Goal: Transaction & Acquisition: Purchase product/service

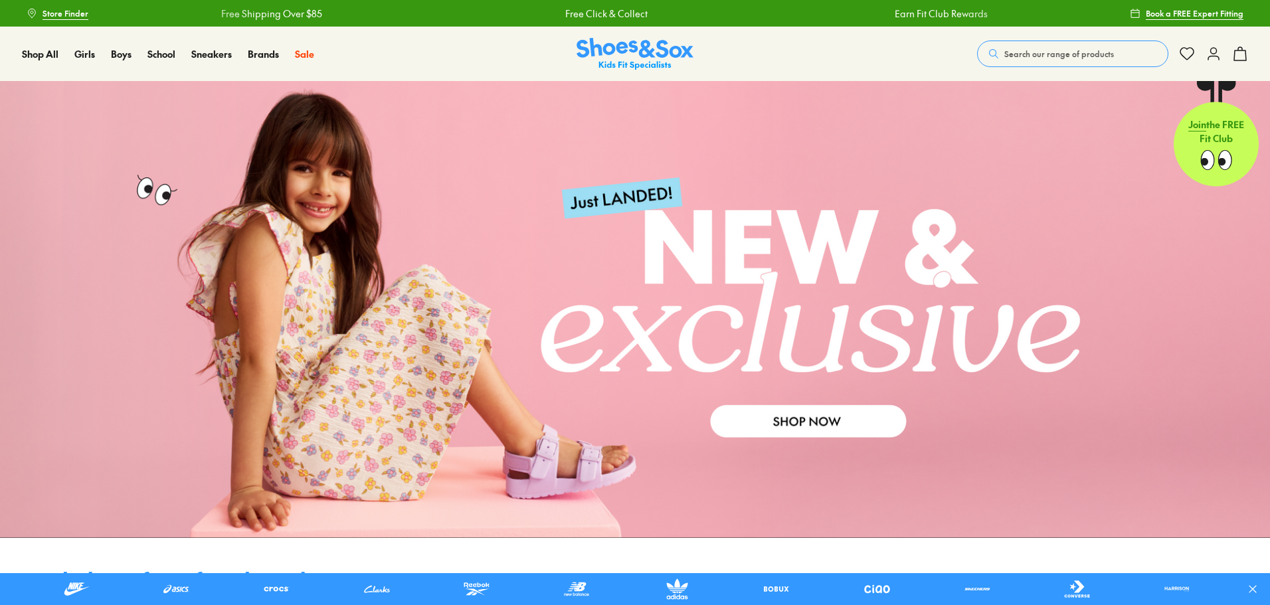
click at [1057, 54] on span "Search our range of products" at bounding box center [1059, 54] width 110 height 12
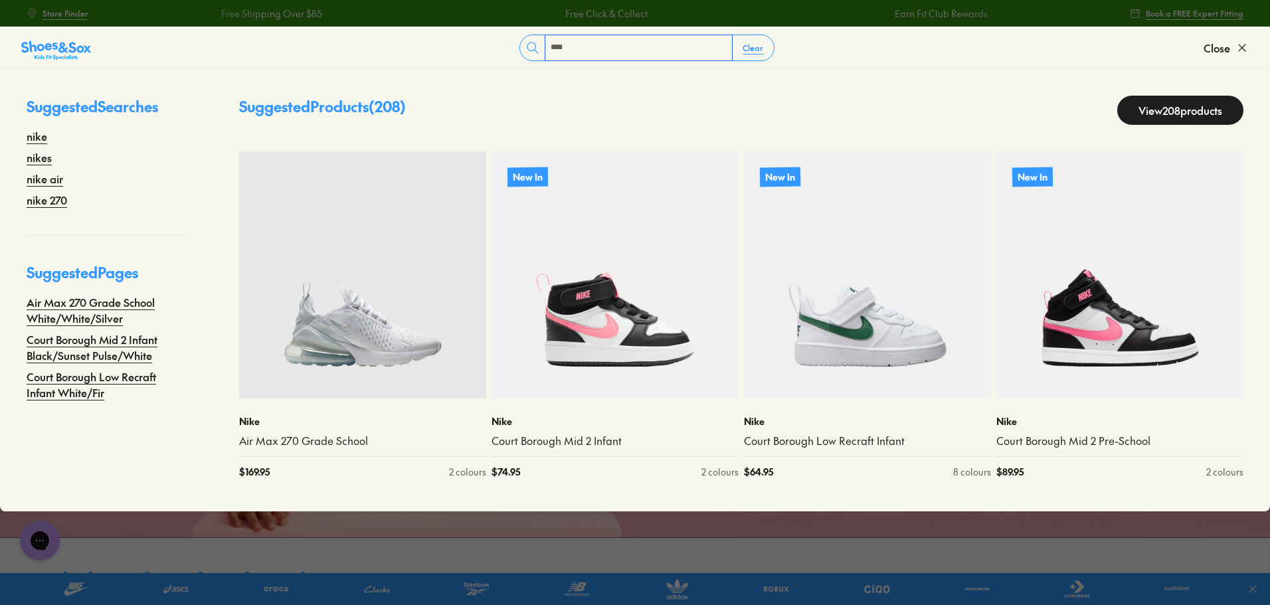
type input "****"
click at [1169, 110] on link "View 208 products" at bounding box center [1180, 110] width 126 height 29
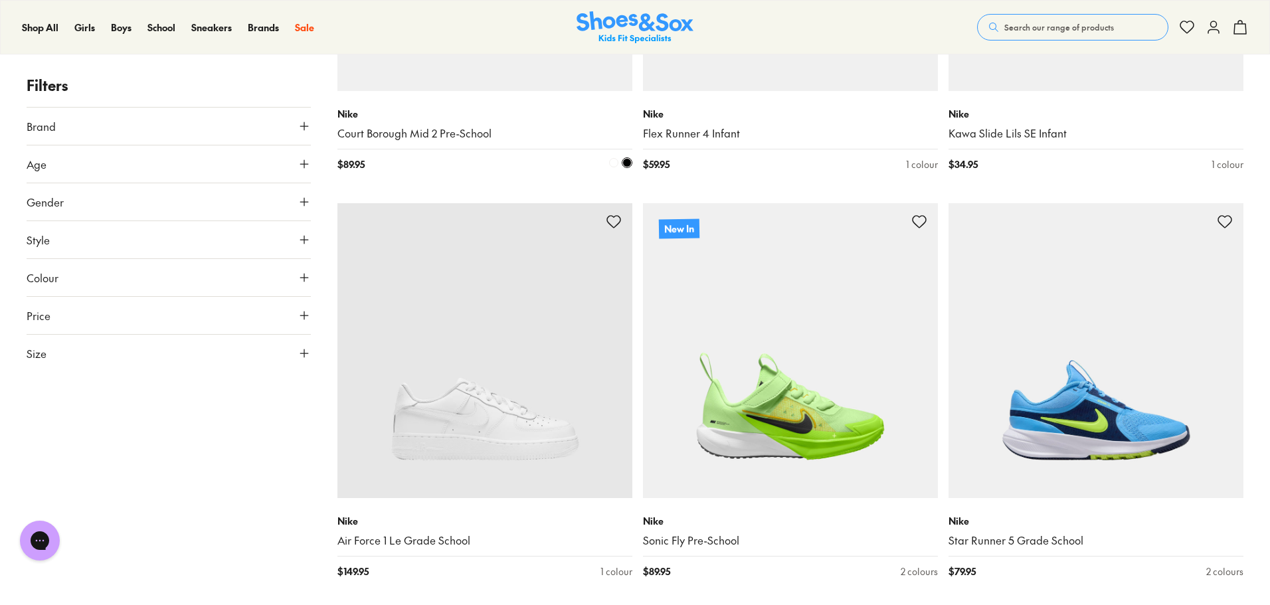
scroll to position [996, 0]
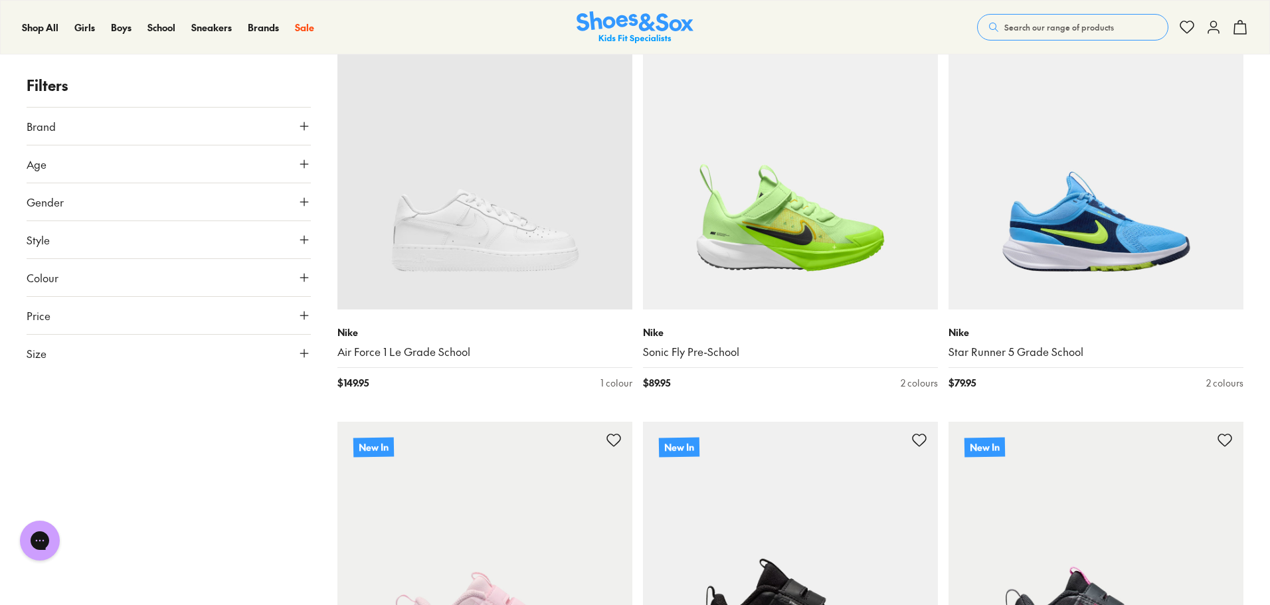
click at [304, 355] on use at bounding box center [304, 353] width 8 height 8
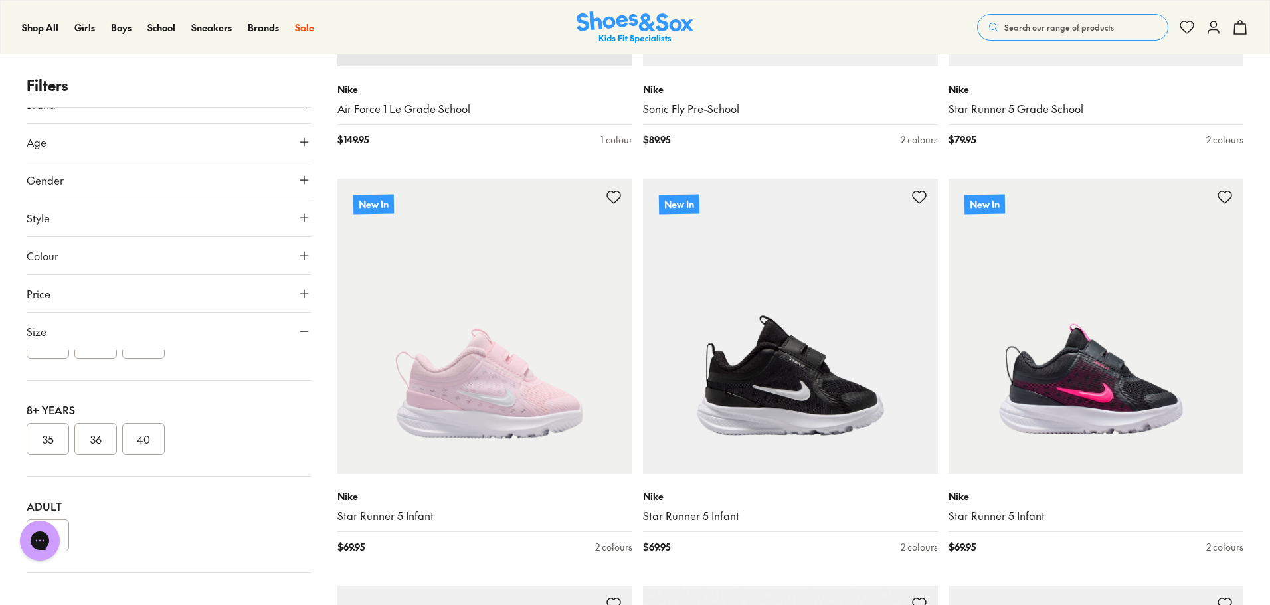
scroll to position [1395, 0]
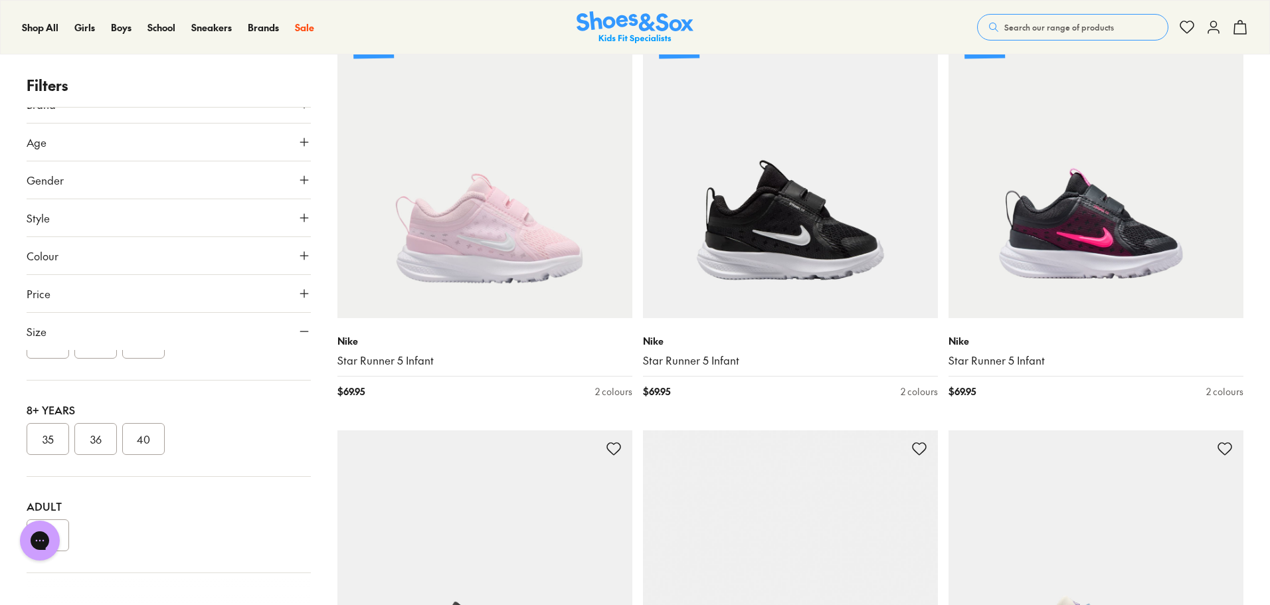
click at [64, 525] on div "Chat with us" at bounding box center [39, 540] width 53 height 49
click at [146, 441] on button "40" at bounding box center [143, 439] width 43 height 32
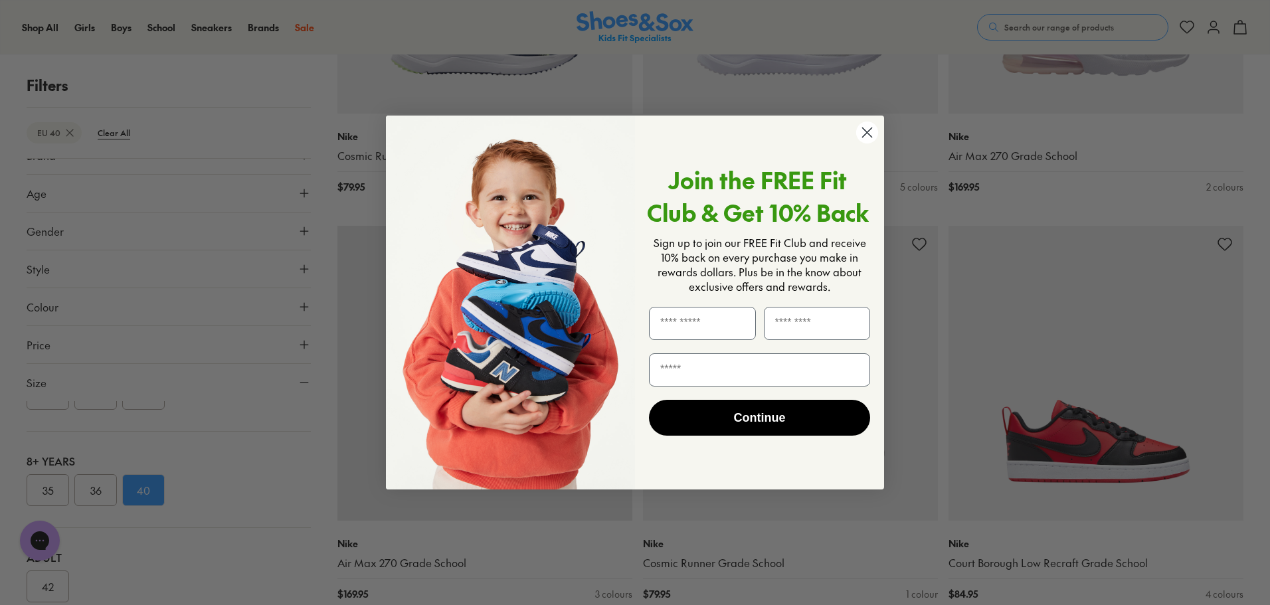
scroll to position [1195, 0]
click at [871, 136] on circle "Close dialog" at bounding box center [867, 133] width 22 height 22
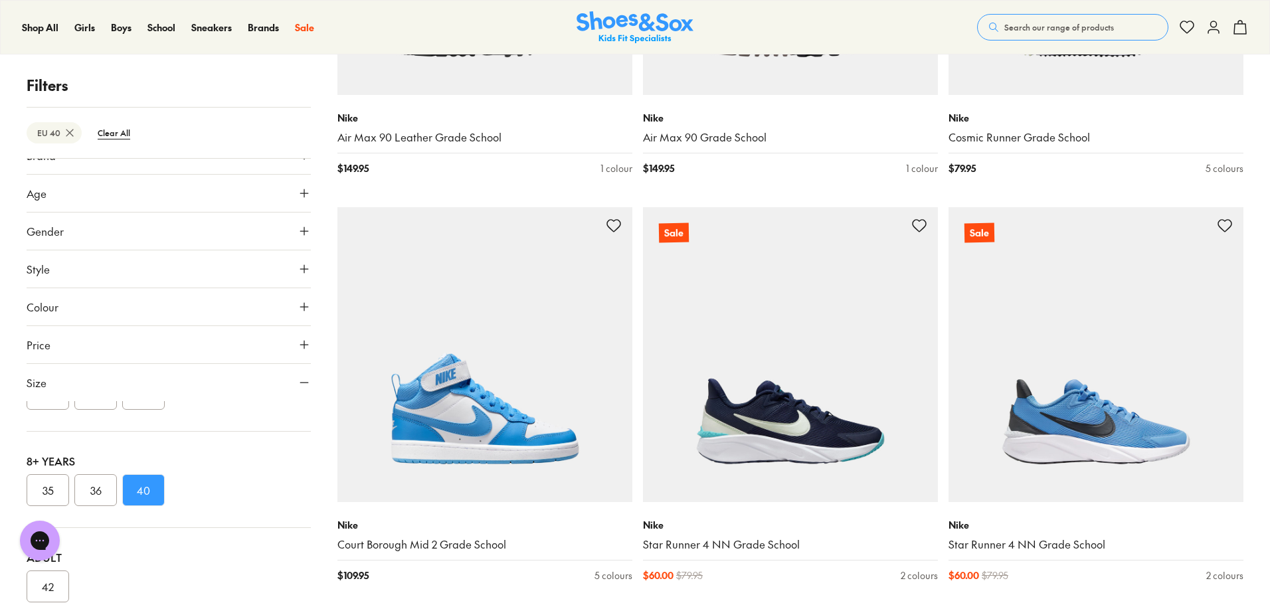
scroll to position [4117, 0]
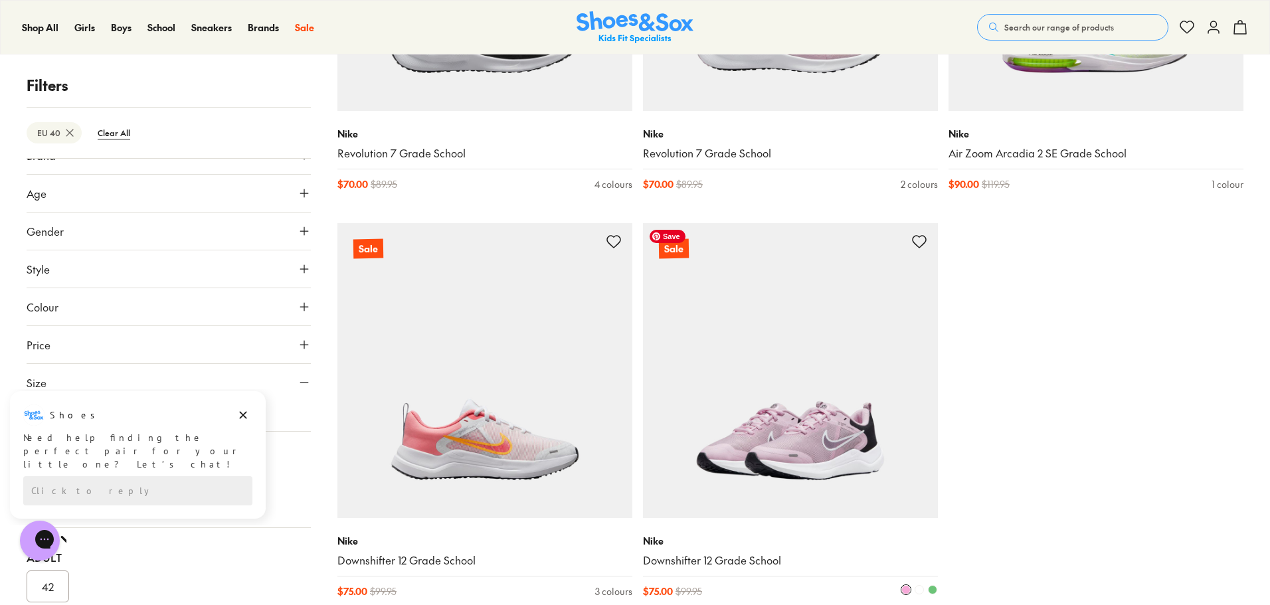
scroll to position [7238, 0]
